Goal: Check status: Check status

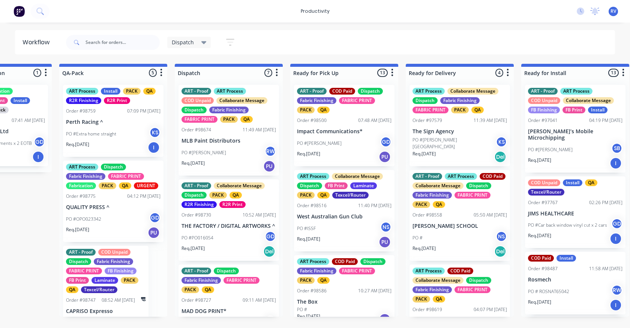
scroll to position [0, 448]
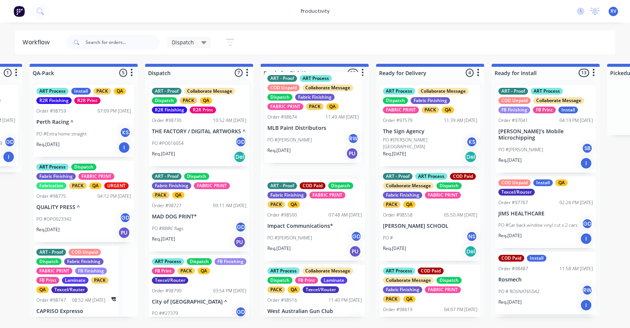
drag, startPoint x: 185, startPoint y: 130, endPoint x: 304, endPoint y: 115, distance: 120.1
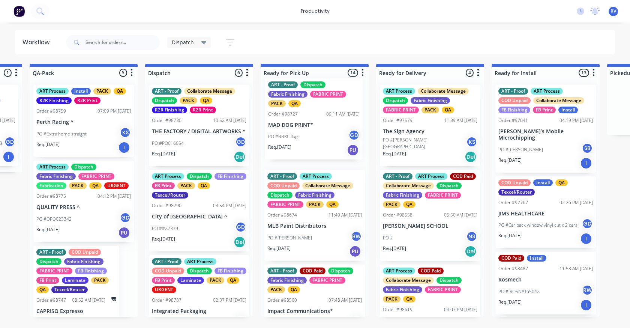
drag, startPoint x: 192, startPoint y: 220, endPoint x: 311, endPoint y: 122, distance: 154.4
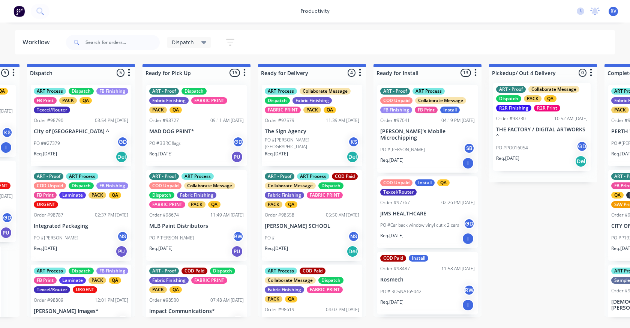
drag, startPoint x: 222, startPoint y: 123, endPoint x: 516, endPoint y: 124, distance: 293.8
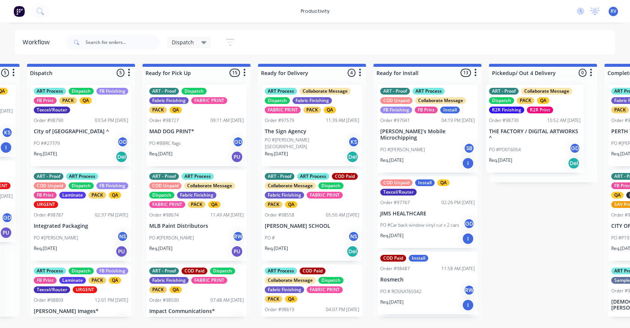
scroll to position [0, 573]
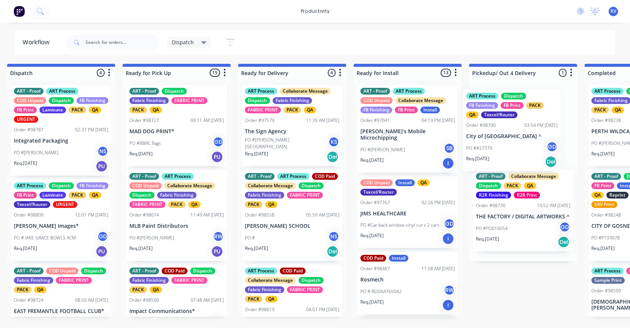
drag, startPoint x: 53, startPoint y: 140, endPoint x: 497, endPoint y: 145, distance: 443.8
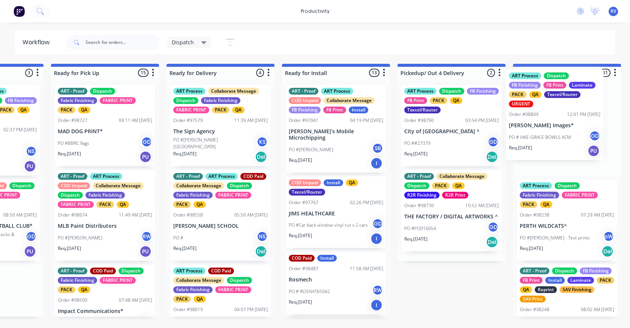
drag, startPoint x: 38, startPoint y: 227, endPoint x: 517, endPoint y: 108, distance: 493.7
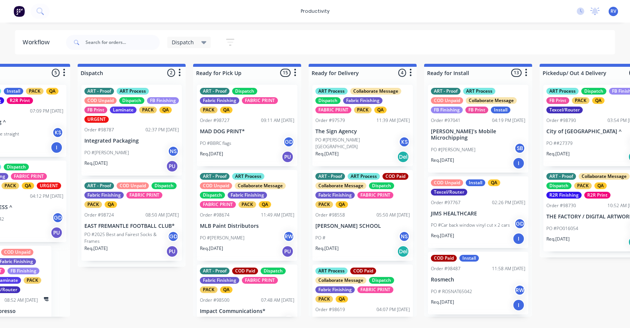
scroll to position [0, 425]
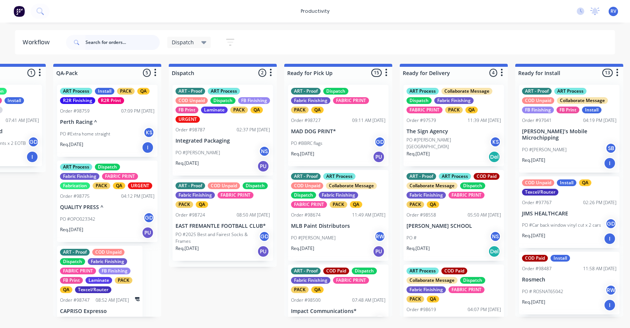
click at [104, 43] on input "text" at bounding box center [122, 42] width 74 height 15
type input "98815"
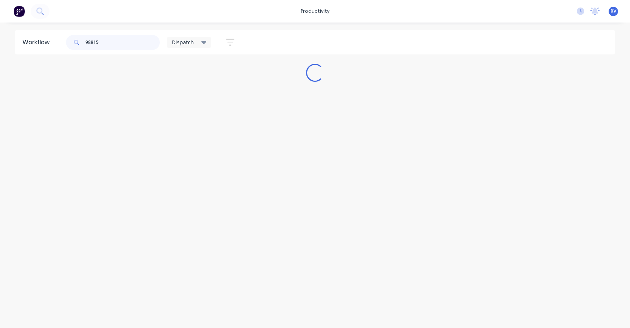
scroll to position [0, 0]
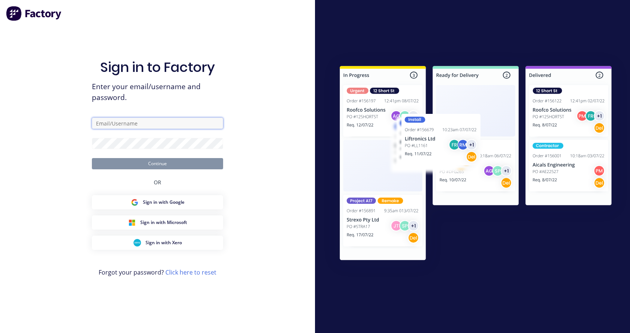
type input "[EMAIL_ADDRESS][DOMAIN_NAME]"
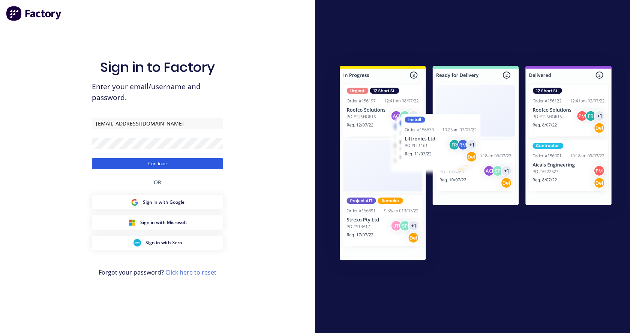
click at [125, 161] on button "Continue" at bounding box center [157, 163] width 131 height 11
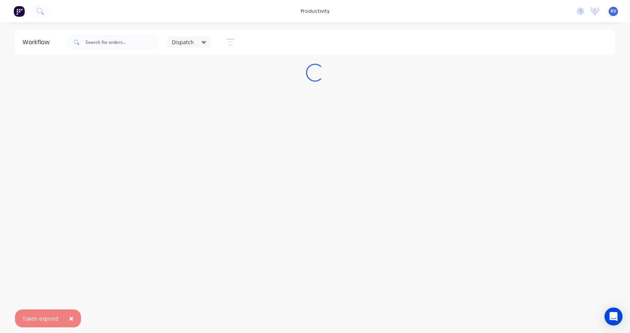
click at [86, 312] on div "Workflow Dispatch Save new view None edit Dispatch (Default) edit ART DEPT edit…" at bounding box center [315, 174] width 630 height 288
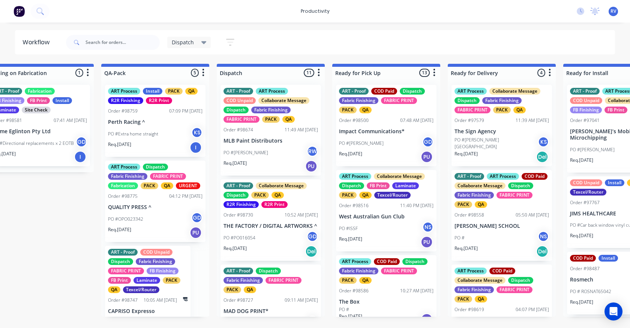
scroll to position [0, 378]
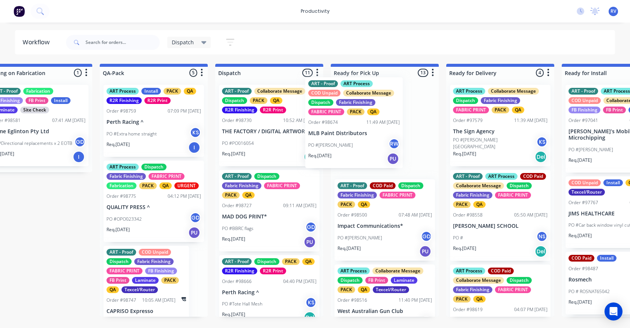
drag, startPoint x: 248, startPoint y: 145, endPoint x: 336, endPoint y: 136, distance: 88.9
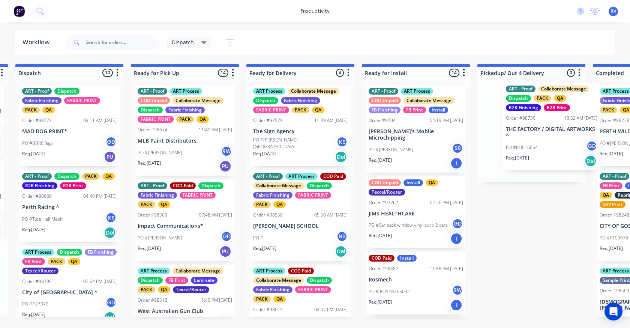
drag, startPoint x: 242, startPoint y: 139, endPoint x: 482, endPoint y: 127, distance: 239.8
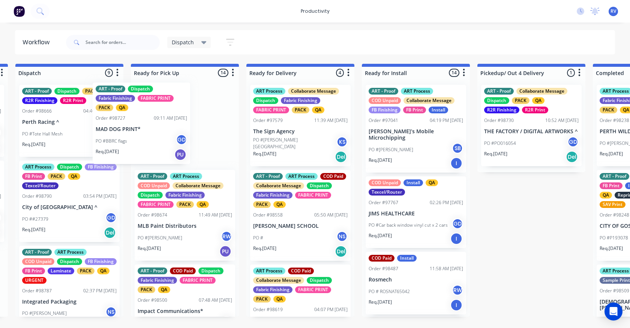
scroll to position [0, 577]
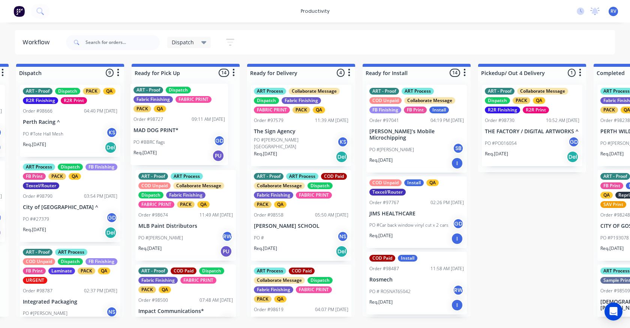
drag, startPoint x: 28, startPoint y: 124, endPoint x: 147, endPoint y: 123, distance: 118.4
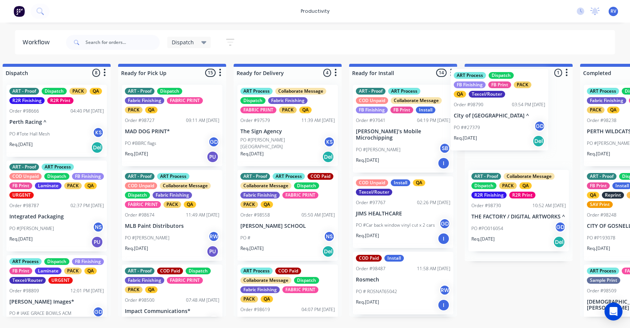
drag, startPoint x: 42, startPoint y: 205, endPoint x: 475, endPoint y: 113, distance: 443.2
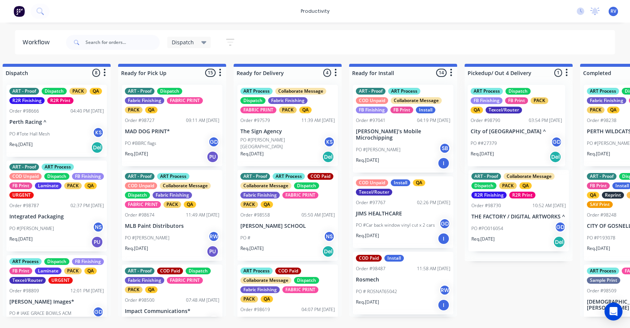
scroll to position [0, 591]
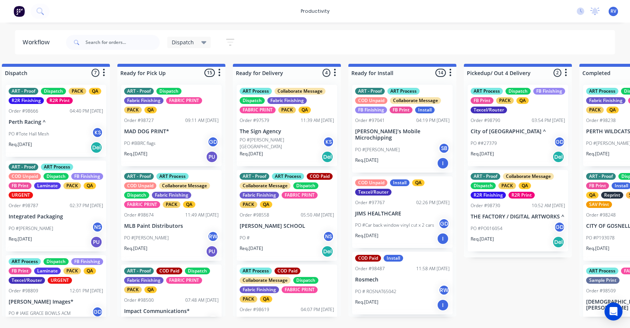
click at [40, 131] on p "PO #Tote Hall Mesh" at bounding box center [29, 133] width 40 height 7
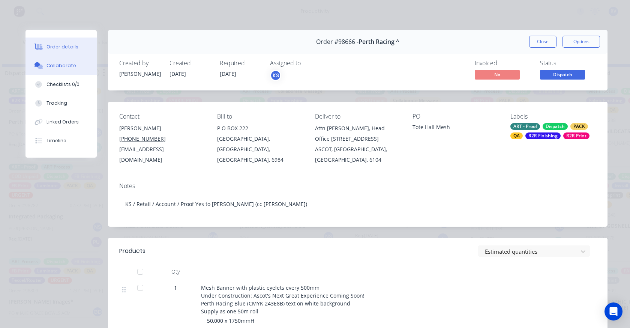
click at [60, 69] on button "Collaborate" at bounding box center [60, 65] width 71 height 19
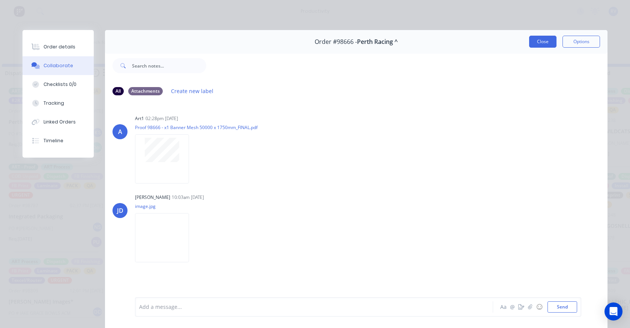
click at [535, 40] on button "Close" at bounding box center [542, 42] width 27 height 12
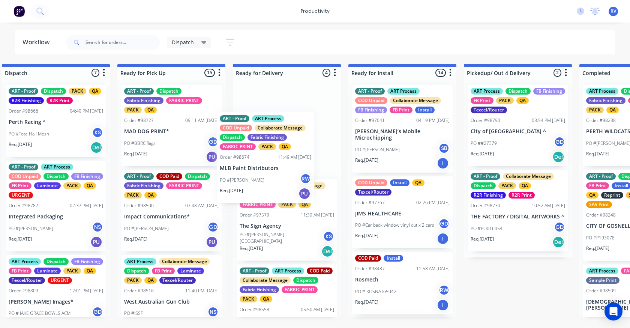
scroll to position [0, 591]
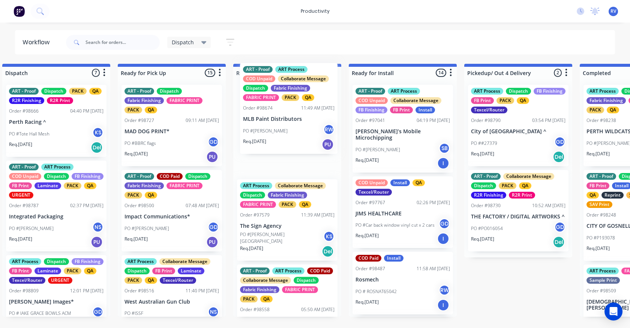
drag, startPoint x: 138, startPoint y: 225, endPoint x: 259, endPoint y: 120, distance: 160.5
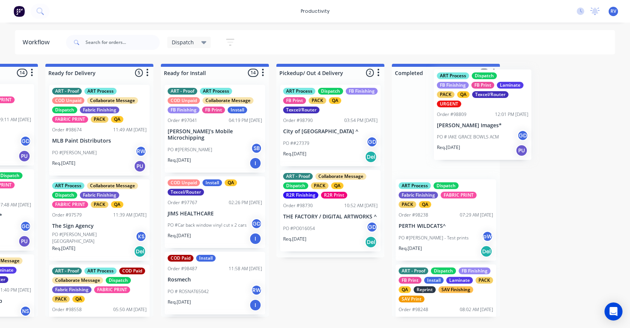
scroll to position [0, 786]
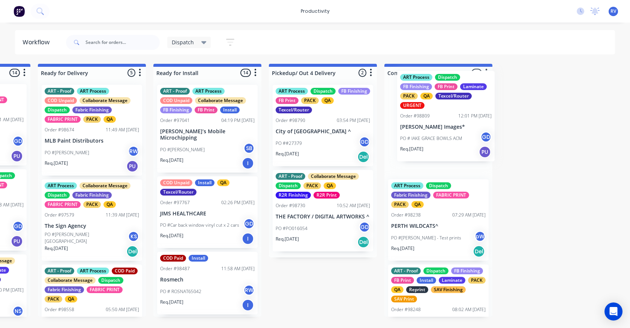
drag, startPoint x: 126, startPoint y: 303, endPoint x: 433, endPoint y: 118, distance: 358.1
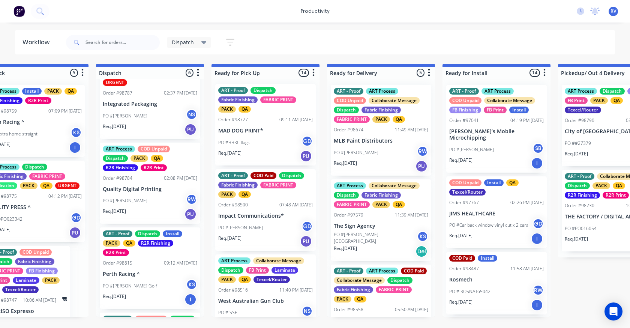
scroll to position [150, 0]
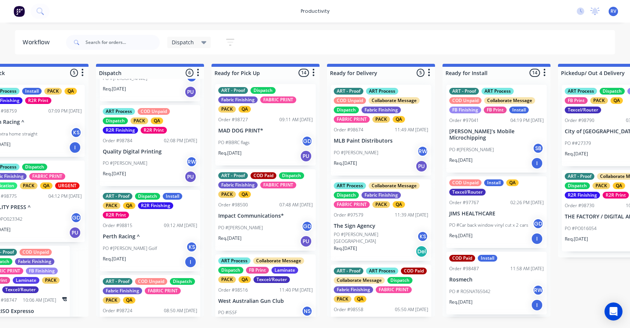
click at [138, 238] on p "Perth Racing ^" at bounding box center [150, 236] width 94 height 6
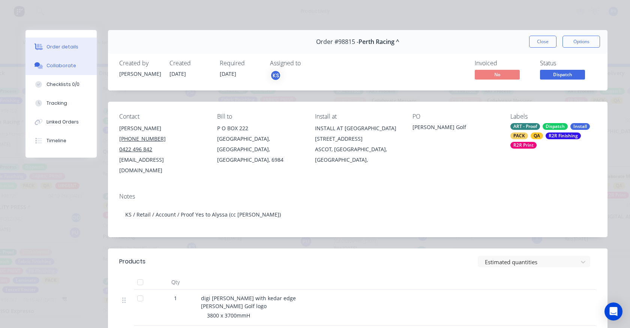
click at [64, 68] on div "Collaborate" at bounding box center [61, 65] width 30 height 7
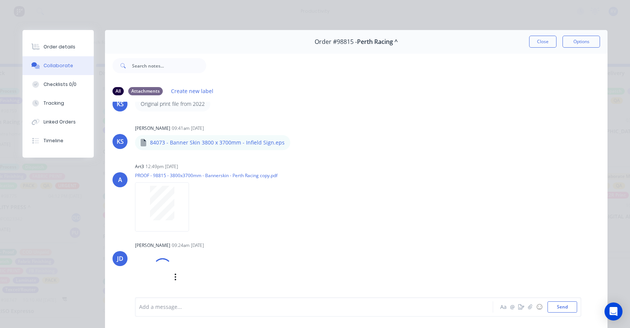
scroll to position [37, 0]
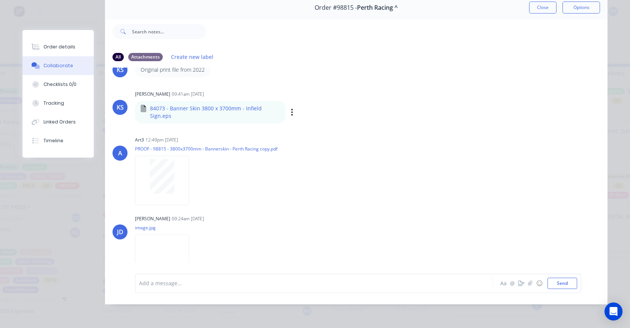
drag, startPoint x: 536, startPoint y: 8, endPoint x: 468, endPoint y: 91, distance: 107.6
click at [530, 15] on div "Order #98815 - Perth Racing ^ Close Options All Attachments Create new label KS…" at bounding box center [314, 150] width 585 height 308
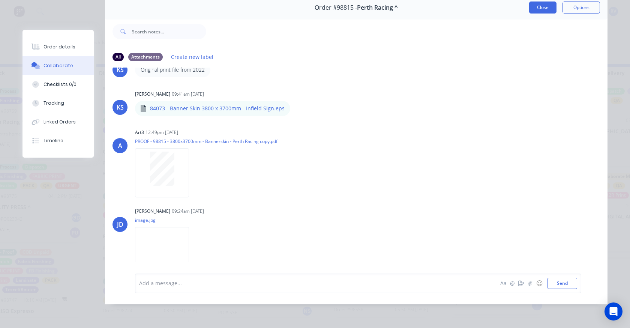
click at [545, 7] on button "Close" at bounding box center [542, 7] width 27 height 12
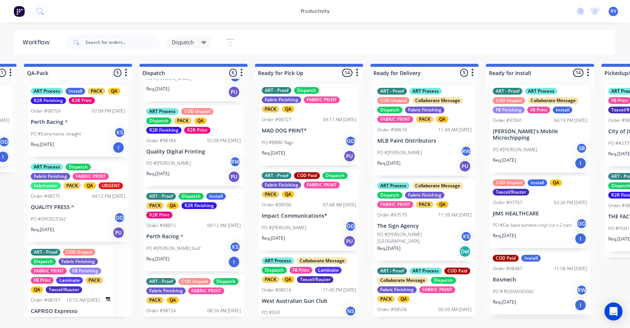
scroll to position [0, 452]
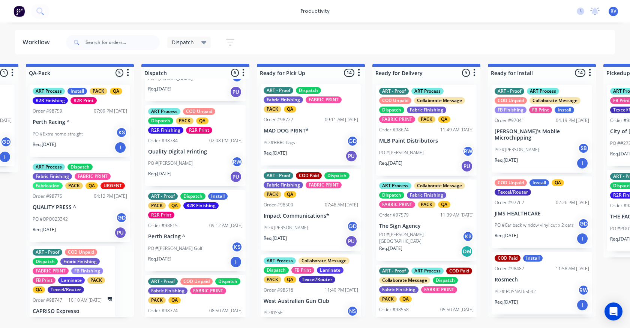
click at [69, 117] on div "ART Process Install PACK QA R2R Finishing R2R Print Order #98759 07:09 PM [DATE…" at bounding box center [80, 121] width 100 height 72
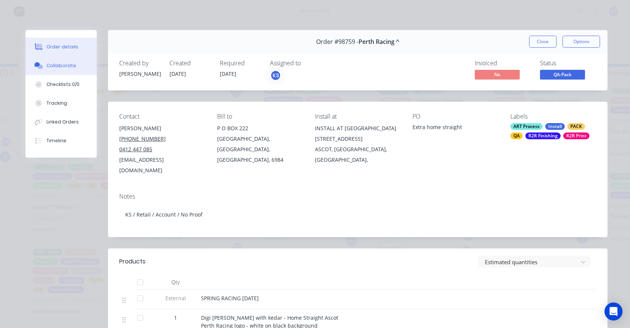
click at [52, 68] on div "Collaborate" at bounding box center [61, 65] width 30 height 7
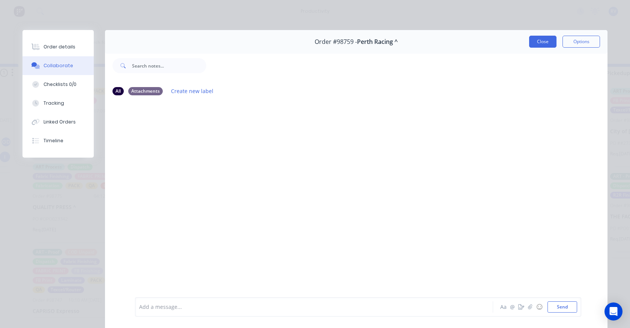
click at [539, 43] on button "Close" at bounding box center [542, 42] width 27 height 12
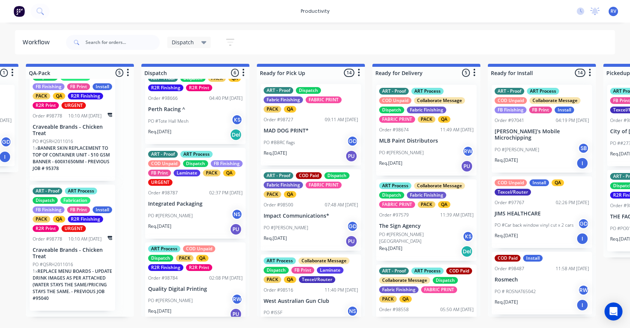
scroll to position [0, 0]
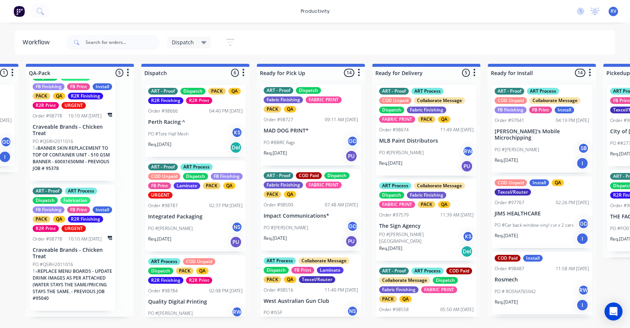
click at [187, 132] on p "PO #Tote Hall Mesh" at bounding box center [168, 133] width 40 height 7
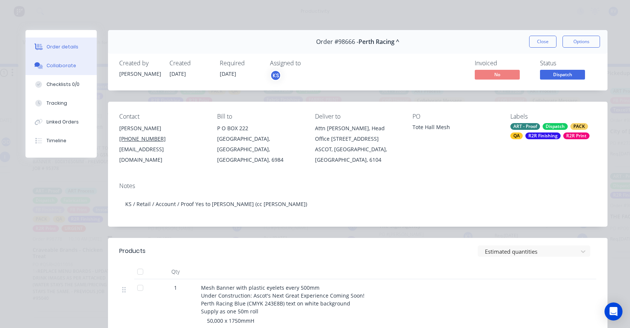
click at [60, 70] on button "Collaborate" at bounding box center [60, 65] width 71 height 19
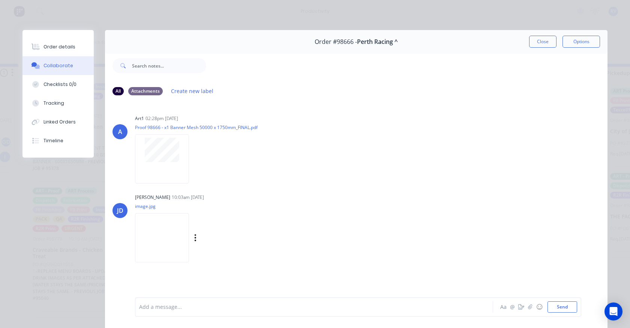
click at [155, 244] on img at bounding box center [162, 237] width 54 height 49
click at [530, 43] on button "Close" at bounding box center [542, 42] width 27 height 12
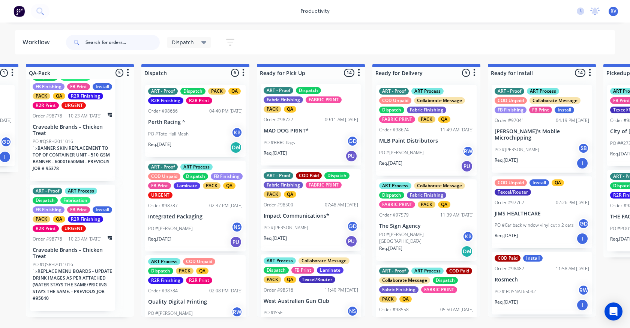
drag, startPoint x: 108, startPoint y: 45, endPoint x: 97, endPoint y: 36, distance: 13.8
click at [108, 43] on input "text" at bounding box center [122, 42] width 74 height 15
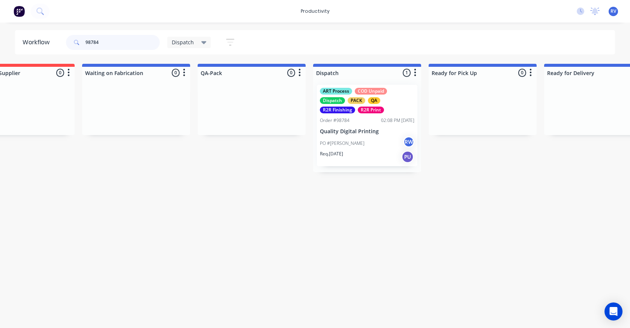
scroll to position [0, 354]
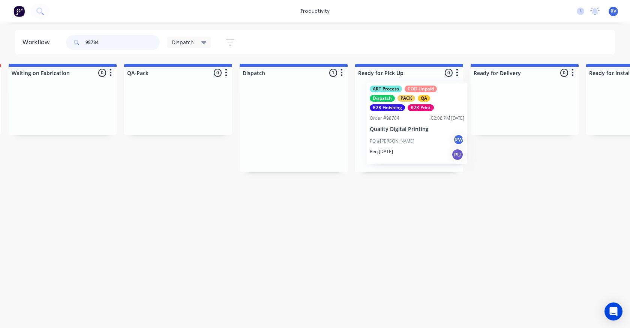
drag, startPoint x: 269, startPoint y: 118, endPoint x: 395, endPoint y: 116, distance: 125.6
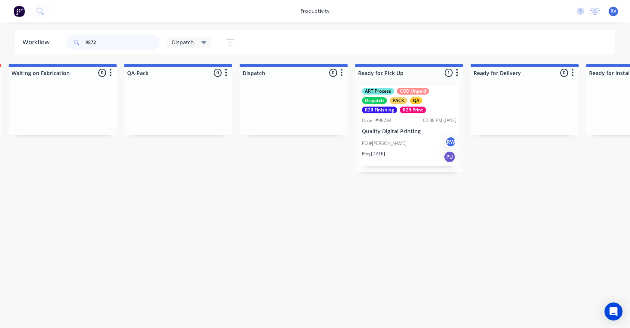
type input "98724"
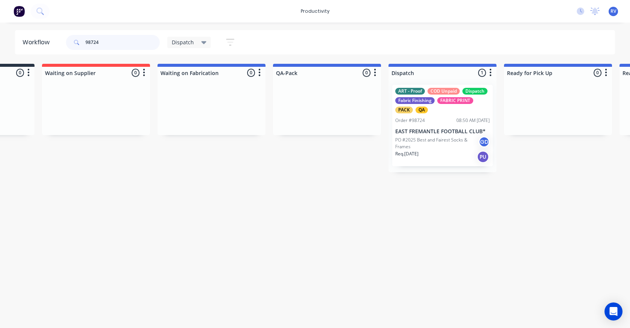
scroll to position [0, 320]
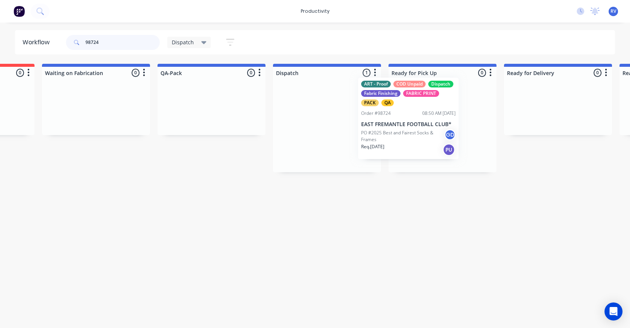
drag, startPoint x: 323, startPoint y: 126, endPoint x: 399, endPoint y: 120, distance: 76.7
